Goal: Information Seeking & Learning: Find specific page/section

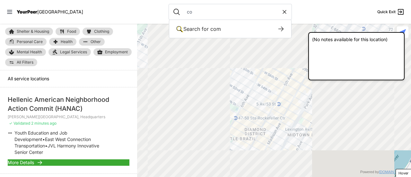
type input "c"
select select "recentlyUpdated"
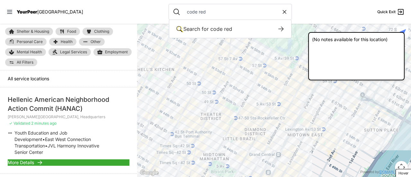
type input "code red"
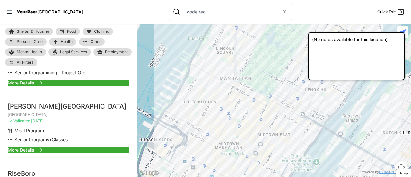
scroll to position [321, 0]
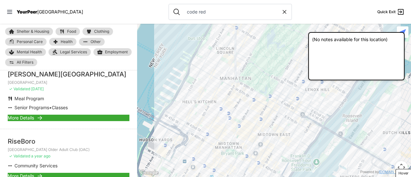
click at [36, 115] on link "More Details" at bounding box center [69, 118] width 122 height 6
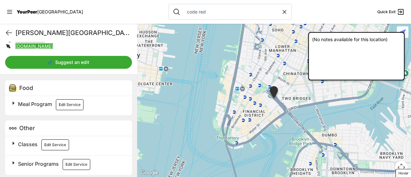
scroll to position [163, 0]
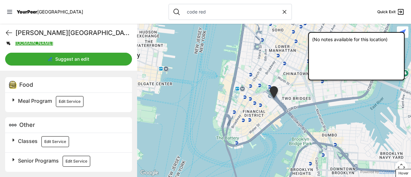
click at [30, 161] on span "Senior Programs" at bounding box center [38, 160] width 41 height 6
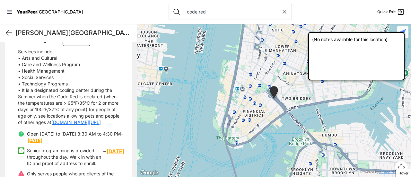
scroll to position [219, 0]
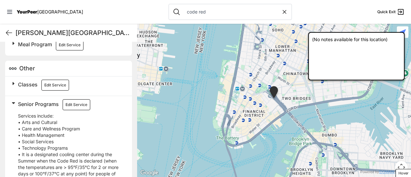
click at [71, 101] on button "Edit Service" at bounding box center [77, 104] width 28 height 11
